Goal: Transaction & Acquisition: Subscribe to service/newsletter

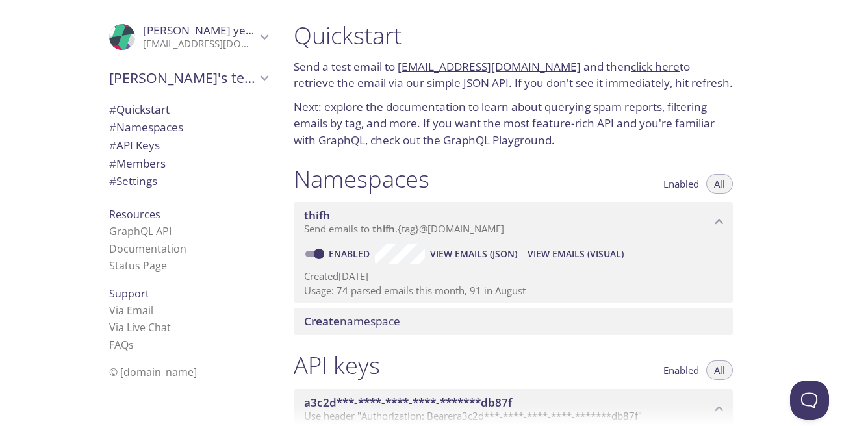
scroll to position [57, 0]
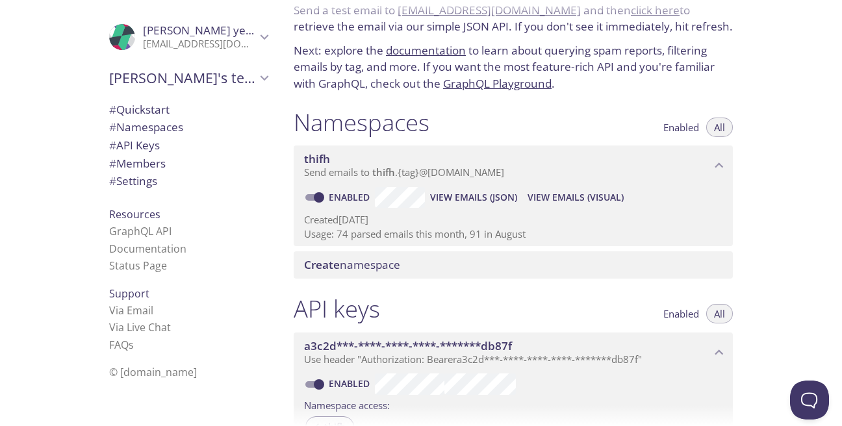
click at [45, 94] on div ".cls-1 { fill: #6d5ca8; } .cls-2 { fill: #3fc191; } .cls-3 { fill: #3b4752; } .…" at bounding box center [141, 213] width 283 height 426
click at [585, 198] on span "View Emails (Visual)" at bounding box center [576, 198] width 96 height 16
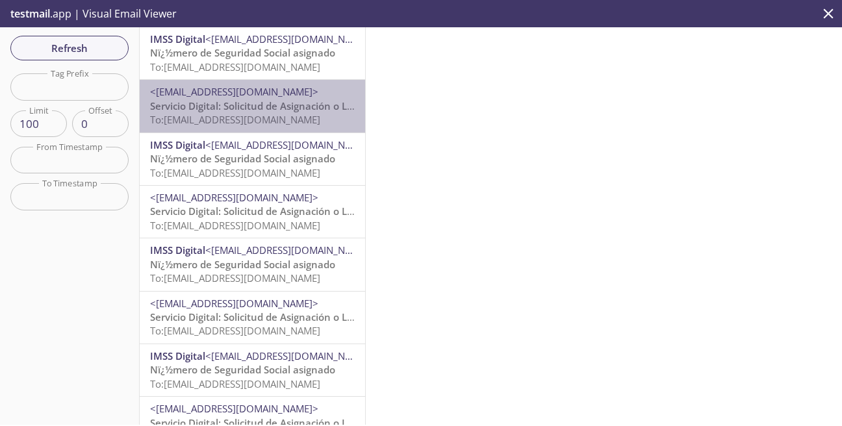
click at [289, 110] on span "Servicio Digital: Solicitud de Asignación o Localización de NSS" at bounding box center [291, 105] width 283 height 13
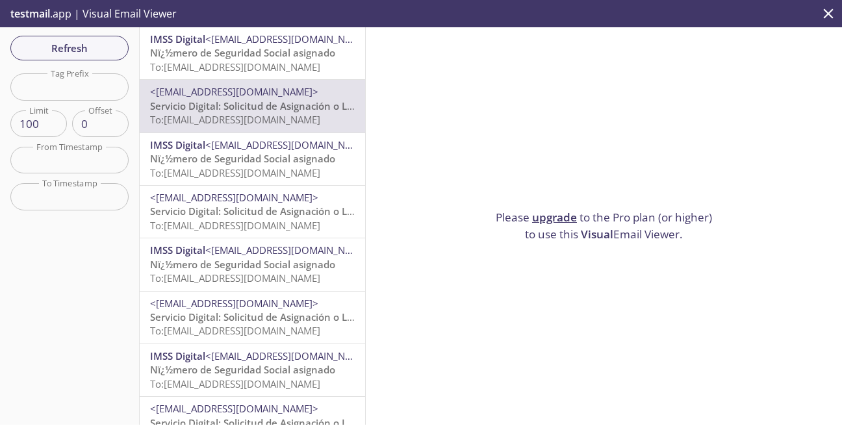
click at [301, 70] on span "To: [EMAIL_ADDRESS][DOMAIN_NAME]" at bounding box center [235, 66] width 170 height 13
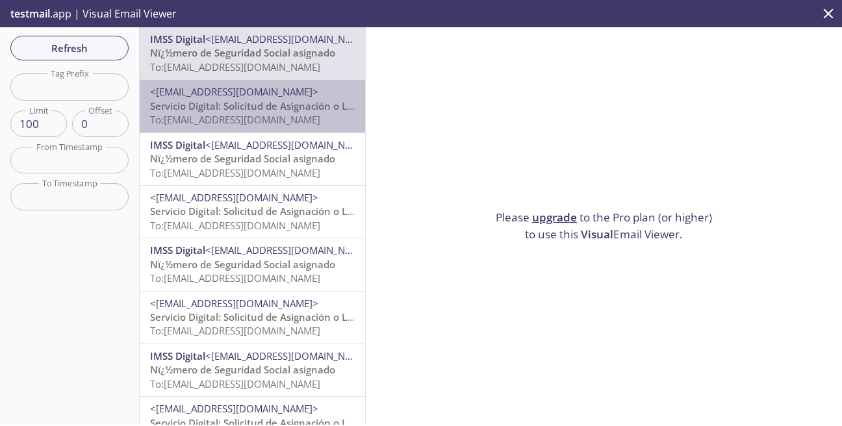
click at [312, 116] on span "To: [EMAIL_ADDRESS][DOMAIN_NAME]" at bounding box center [235, 119] width 170 height 13
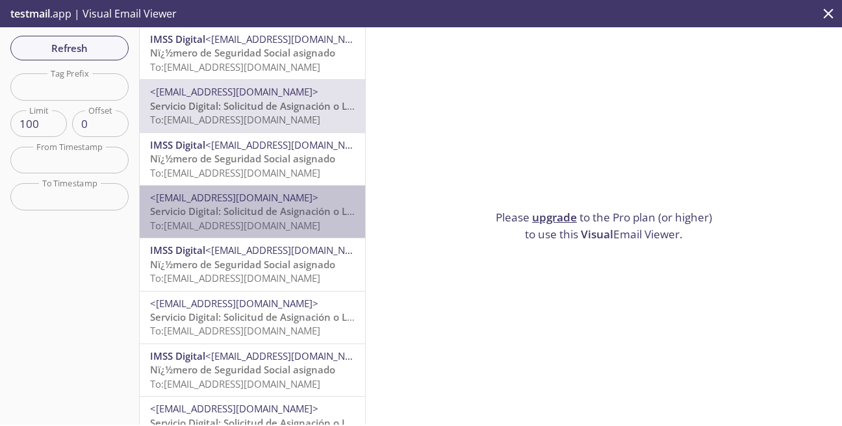
click at [277, 213] on span "Servicio Digital: Solicitud de Asignación o Localización de NSS" at bounding box center [291, 211] width 283 height 13
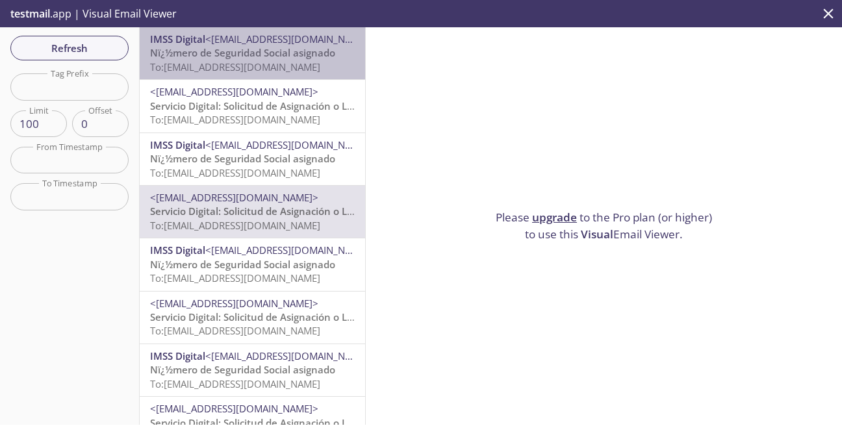
click at [313, 77] on div "IMSS Digital <[EMAIL_ADDRESS][DOMAIN_NAME]> Nï¿½mero de Seguridad Social asigna…" at bounding box center [252, 53] width 225 height 52
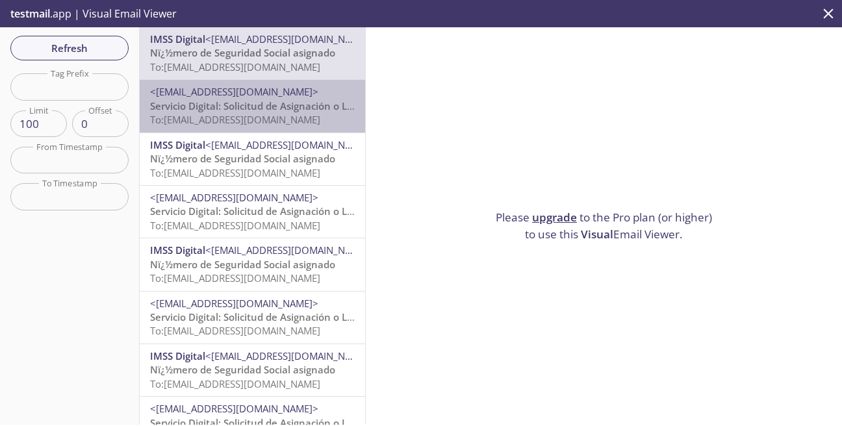
click at [274, 115] on span "To: [EMAIL_ADDRESS][DOMAIN_NAME]" at bounding box center [235, 119] width 170 height 13
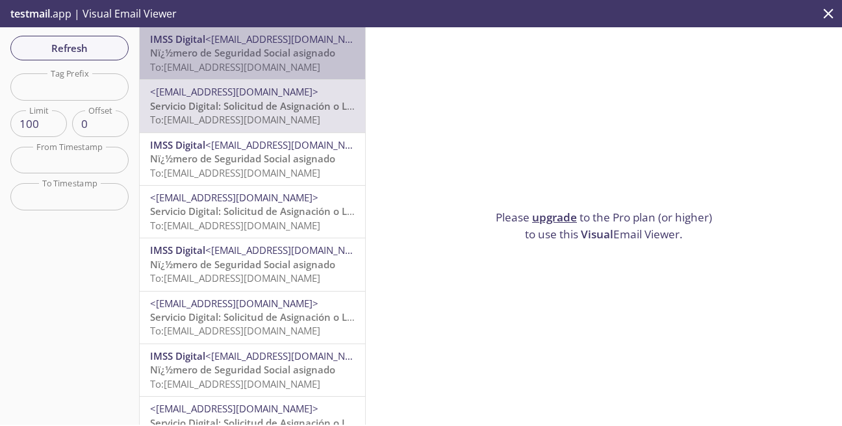
click at [316, 51] on span "Nï¿½mero de Seguridad Social asignado" at bounding box center [242, 52] width 185 height 13
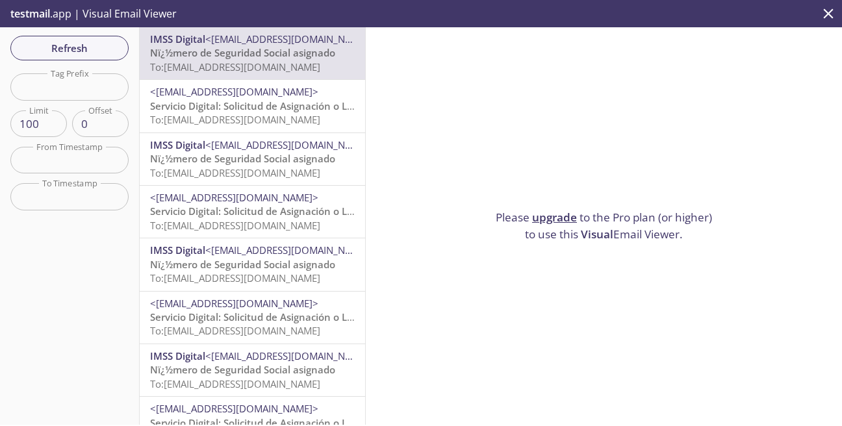
click at [310, 110] on span "Servicio Digital: Solicitud de Asignación o Localización de NSS" at bounding box center [291, 105] width 283 height 13
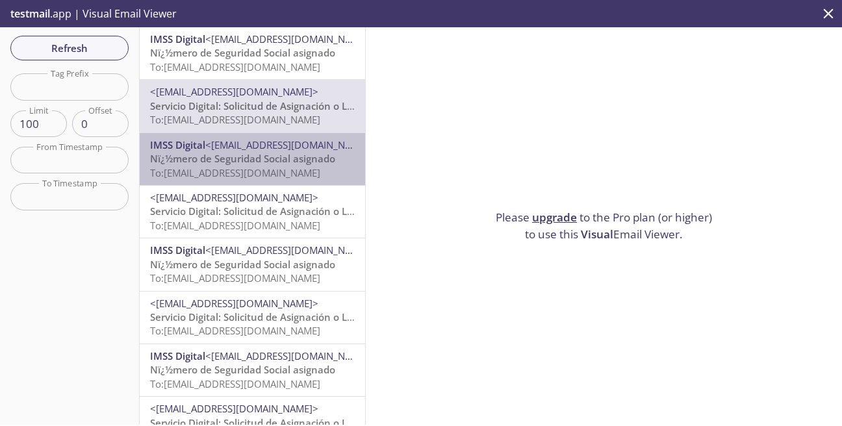
click at [242, 165] on span "Nï¿½mero de Seguridad Social asignado" at bounding box center [242, 158] width 185 height 13
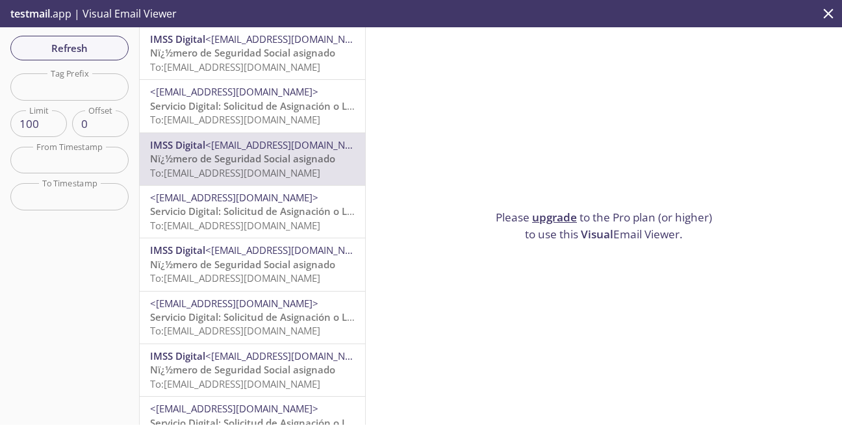
click at [234, 216] on span "Servicio Digital: Solicitud de Asignación o Localización de NSS" at bounding box center [291, 211] width 283 height 13
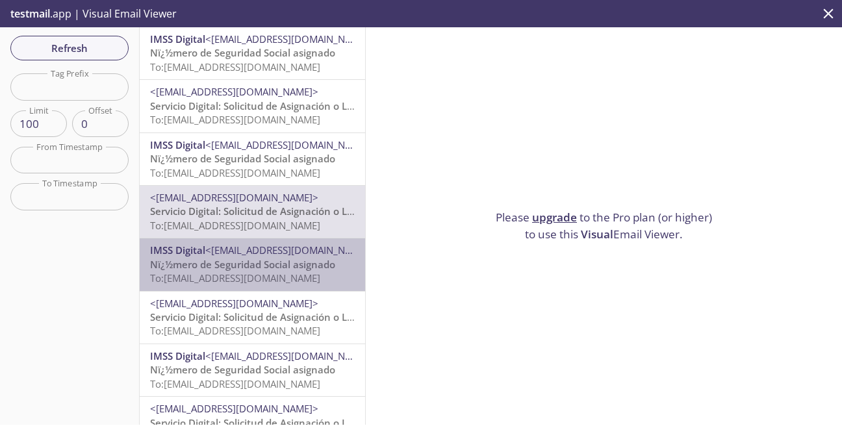
click at [244, 268] on span "Nï¿½mero de Seguridad Social asignado" at bounding box center [242, 264] width 185 height 13
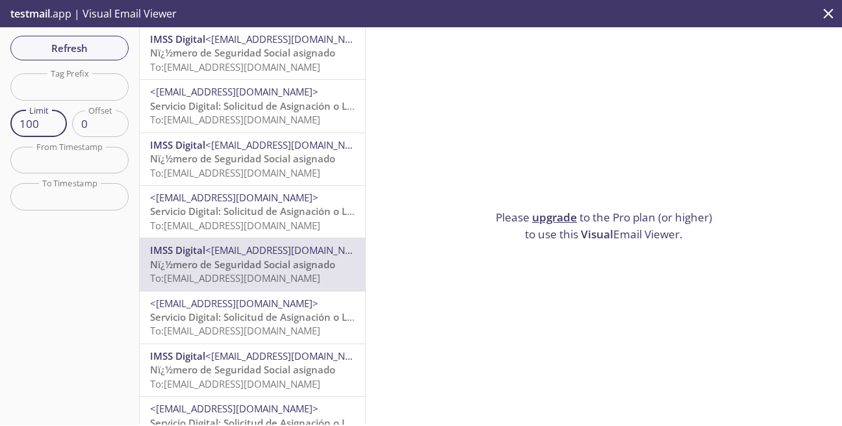
click at [36, 124] on input "100" at bounding box center [38, 123] width 57 height 27
click at [50, 121] on input "101" at bounding box center [38, 123] width 57 height 27
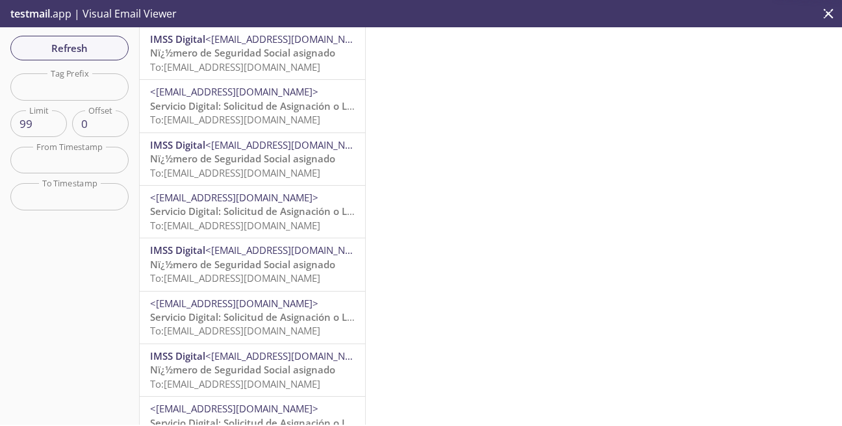
click at [51, 125] on input "99" at bounding box center [38, 123] width 57 height 27
type input "100"
click at [53, 119] on input "100" at bounding box center [38, 123] width 57 height 27
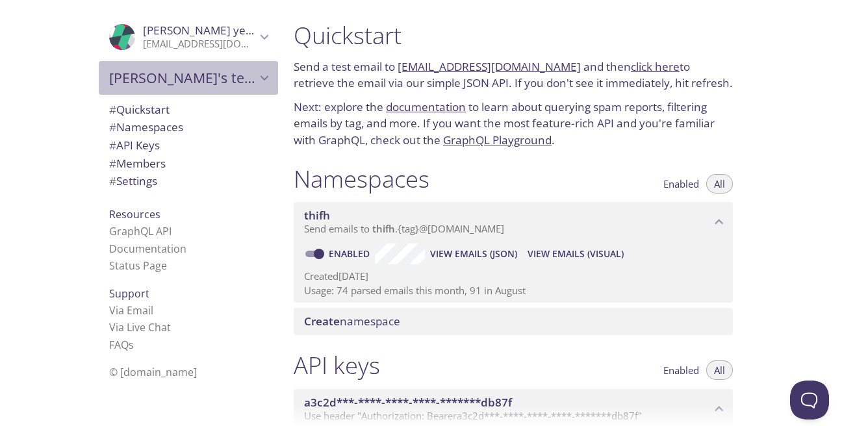
click at [269, 83] on icon "Luis's team" at bounding box center [264, 78] width 17 height 17
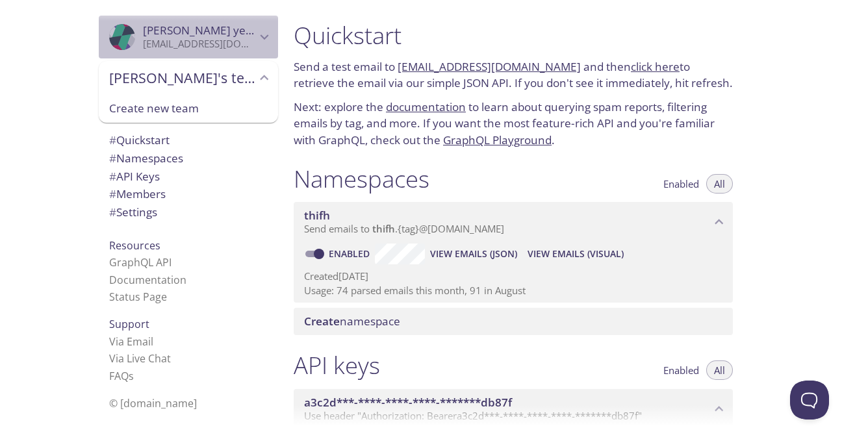
click at [272, 47] on div ".cls-1 { fill: #6d5ca8; } .cls-2 { fill: #3fc191; } .cls-3 { fill: #3b4752; } .…" at bounding box center [188, 37] width 179 height 43
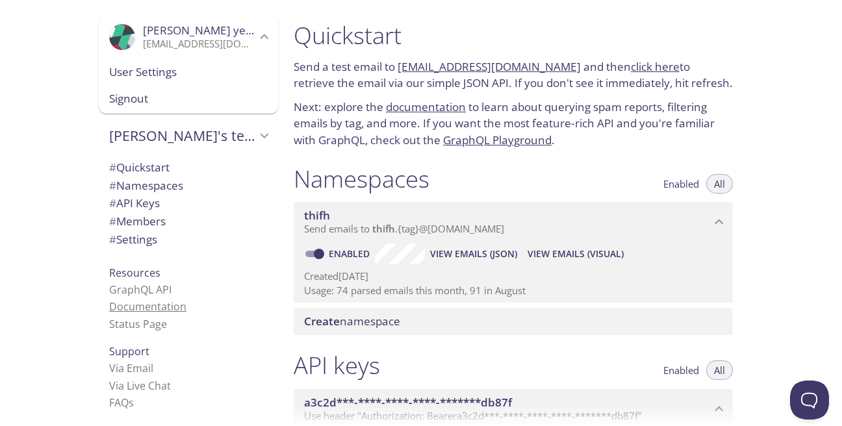
click at [155, 314] on link "Documentation" at bounding box center [147, 307] width 77 height 14
click at [185, 97] on span "Signout" at bounding box center [188, 98] width 159 height 17
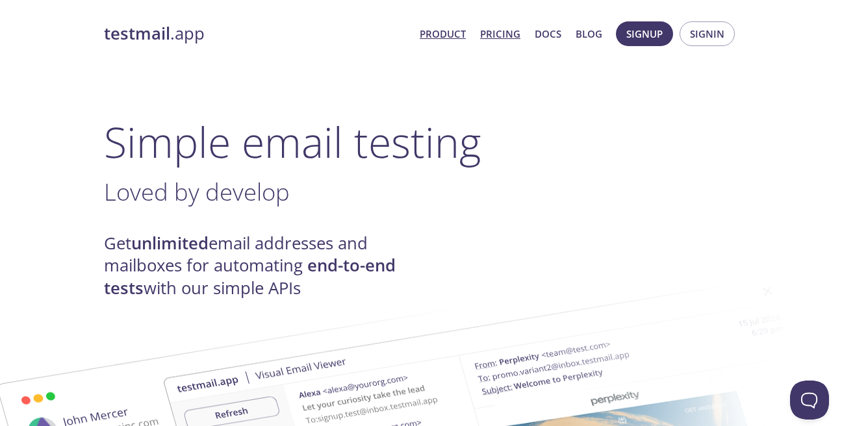
click at [501, 31] on link "Pricing" at bounding box center [500, 33] width 40 height 17
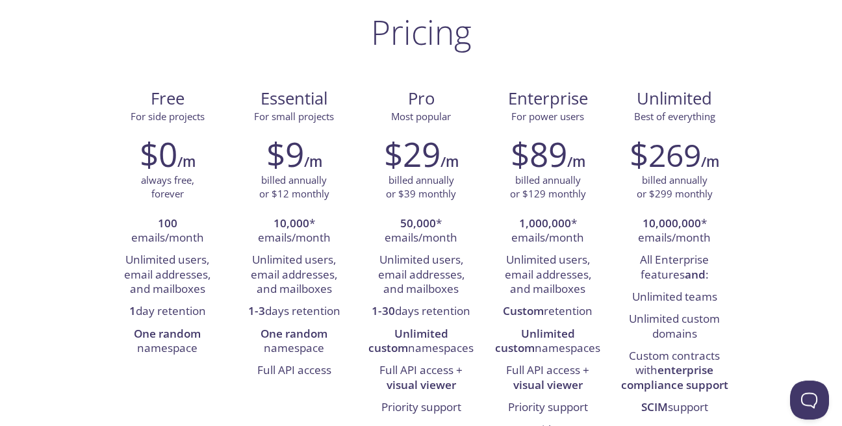
scroll to position [84, 0]
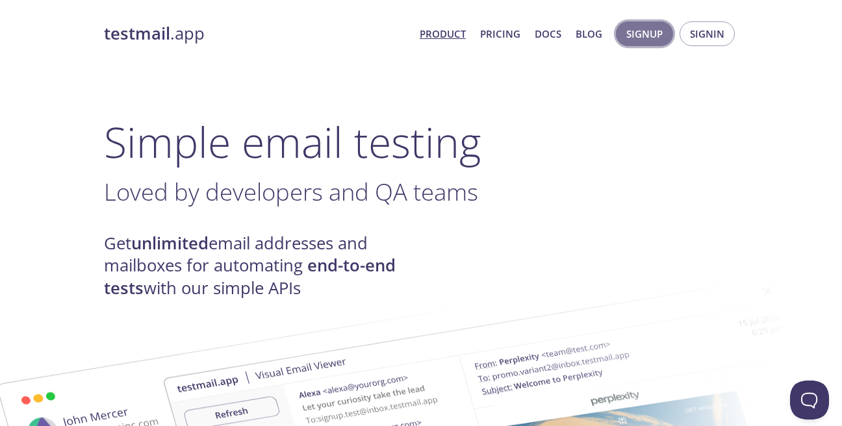
click at [652, 34] on span "Signup" at bounding box center [644, 33] width 36 height 17
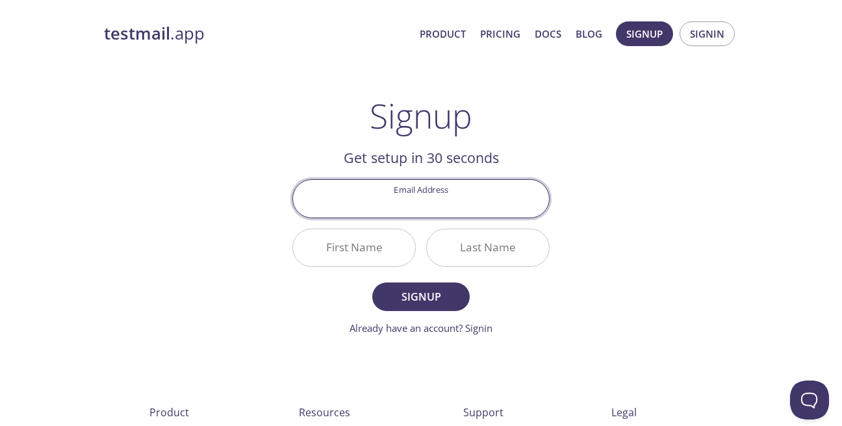
click at [442, 202] on input "Email Address" at bounding box center [421, 198] width 256 height 37
type input "luis12_angel96@hotmail.com"
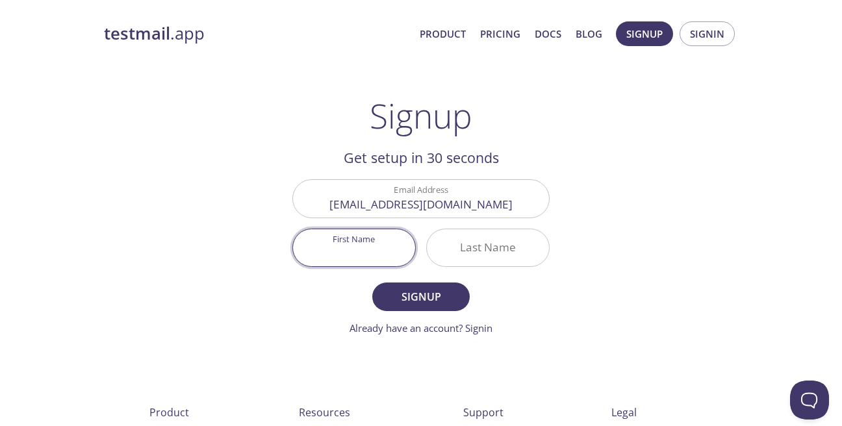
click at [387, 253] on input "First Name" at bounding box center [354, 247] width 122 height 37
type input "Angel"
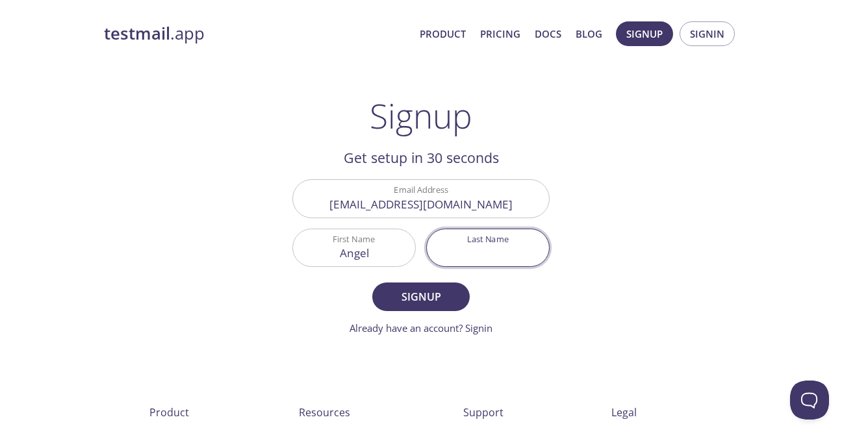
click at [520, 257] on input "Last Name" at bounding box center [488, 247] width 122 height 37
type input "rodriguez"
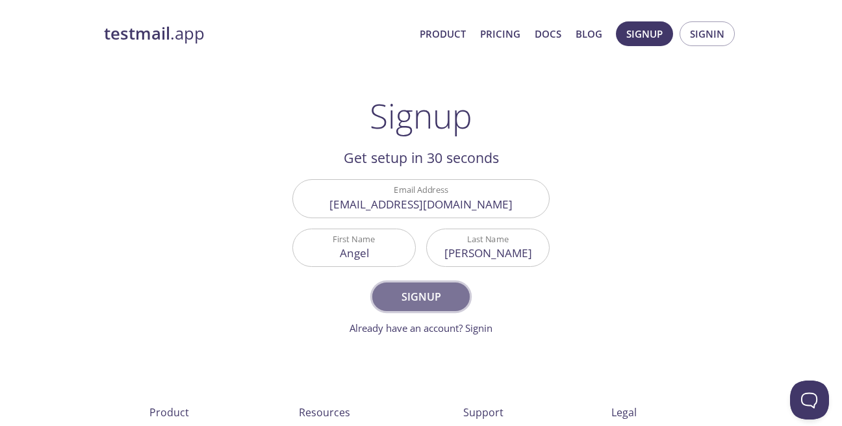
click at [445, 301] on span "Signup" at bounding box center [421, 297] width 69 height 18
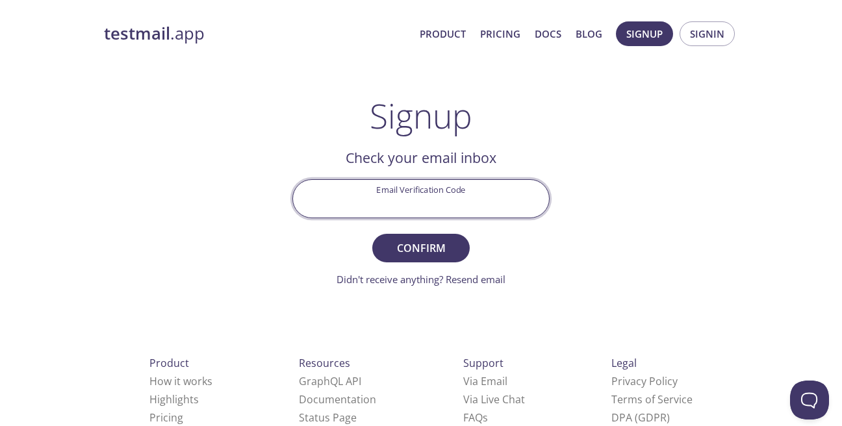
click at [449, 188] on input "Email Verification Code" at bounding box center [421, 198] width 256 height 37
type input "PYAEFYP"
click at [442, 255] on span "Confirm" at bounding box center [421, 248] width 69 height 18
